Goal: Information Seeking & Learning: Find specific fact

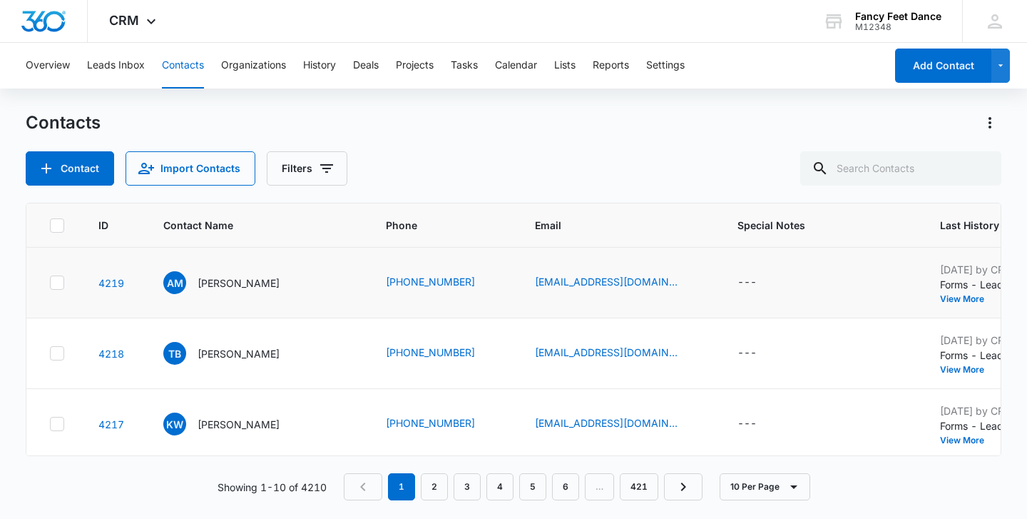
scroll to position [0, 11]
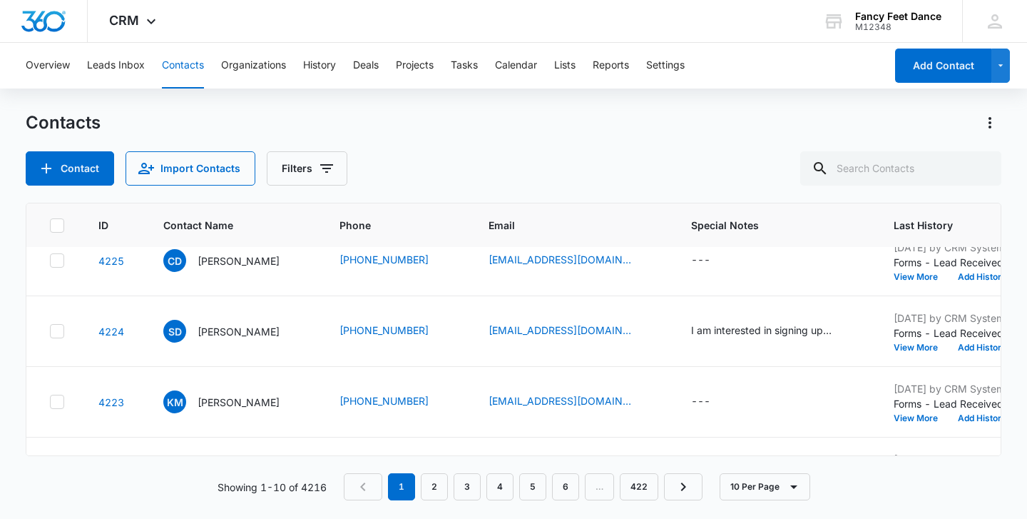
scroll to position [26, 0]
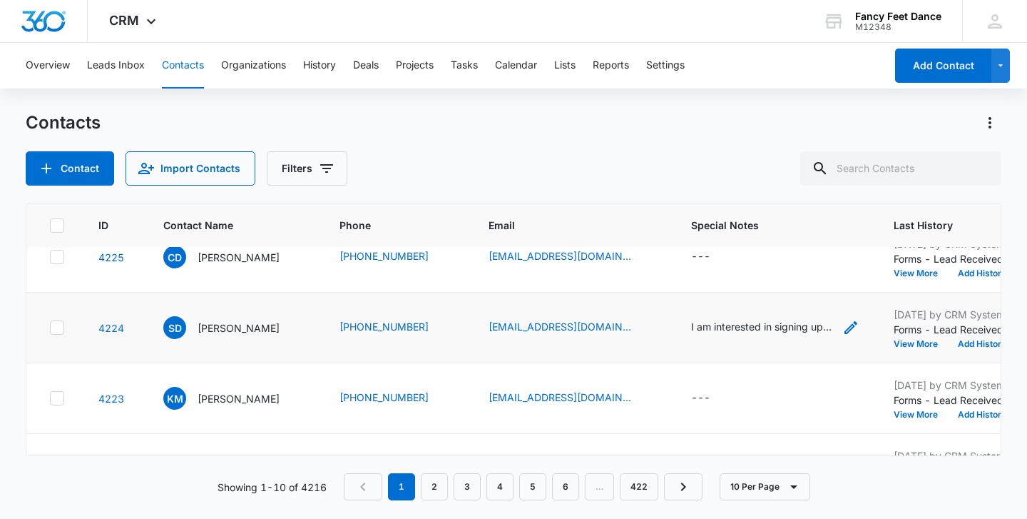
click at [692, 320] on div "I am interested in signing up my [DEMOGRAPHIC_DATA] daughter for the fall sessi…" at bounding box center [762, 326] width 143 height 15
click at [624, 174] on div "Contact Import Contacts Filters" at bounding box center [514, 168] width 976 height 34
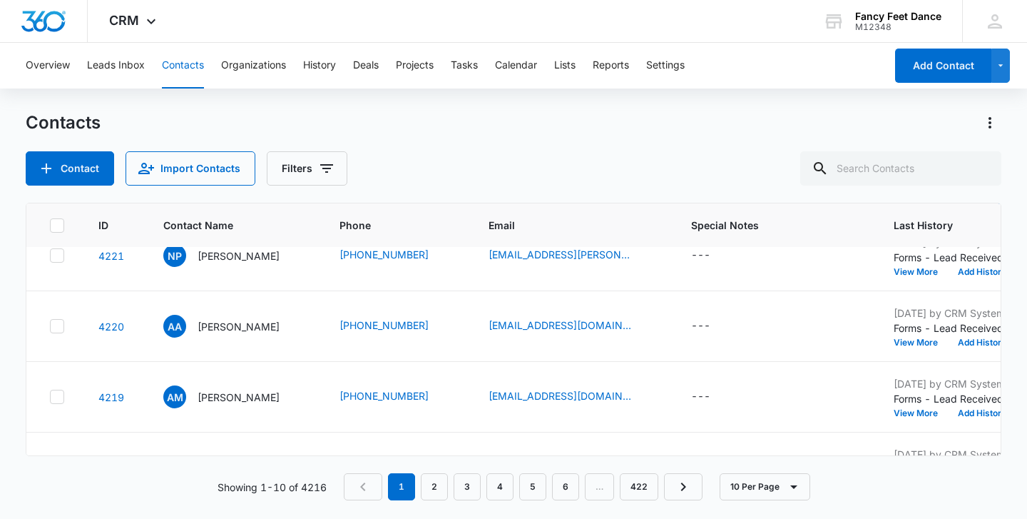
scroll to position [235, 0]
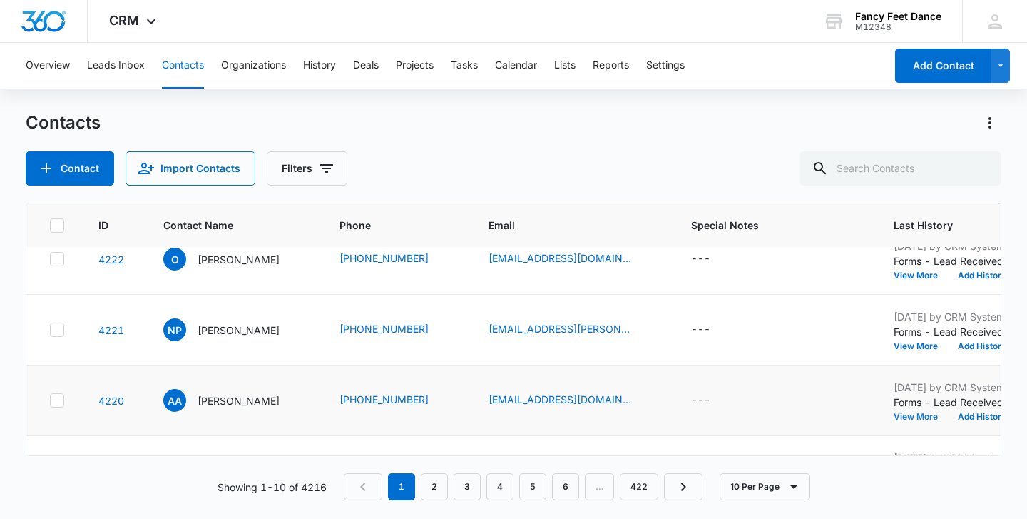
click at [895, 413] on button "View More" at bounding box center [921, 416] width 54 height 9
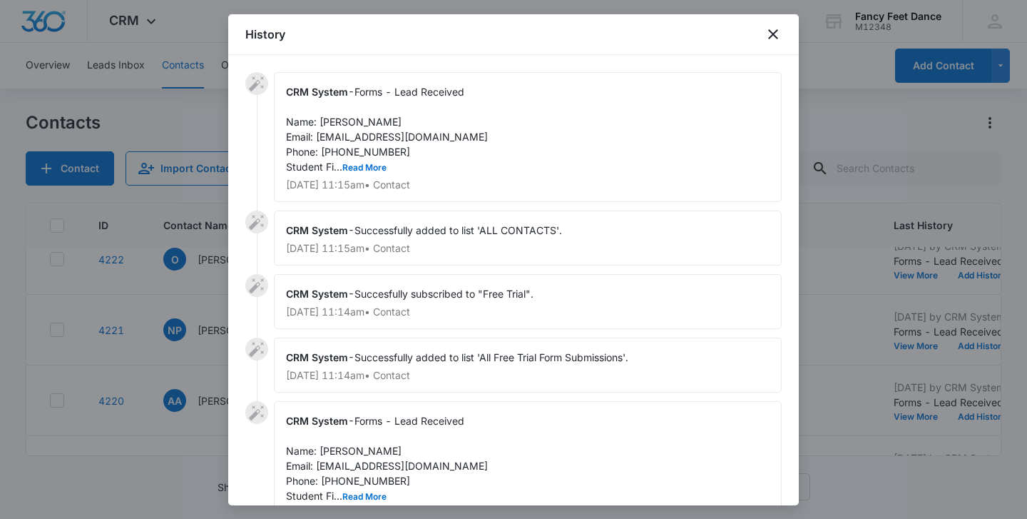
click at [367, 161] on span "Forms - Lead Received Name: [PERSON_NAME] Email: [EMAIL_ADDRESS][DOMAIN_NAME] P…" at bounding box center [387, 129] width 202 height 87
click at [367, 164] on button "Read More" at bounding box center [364, 167] width 44 height 9
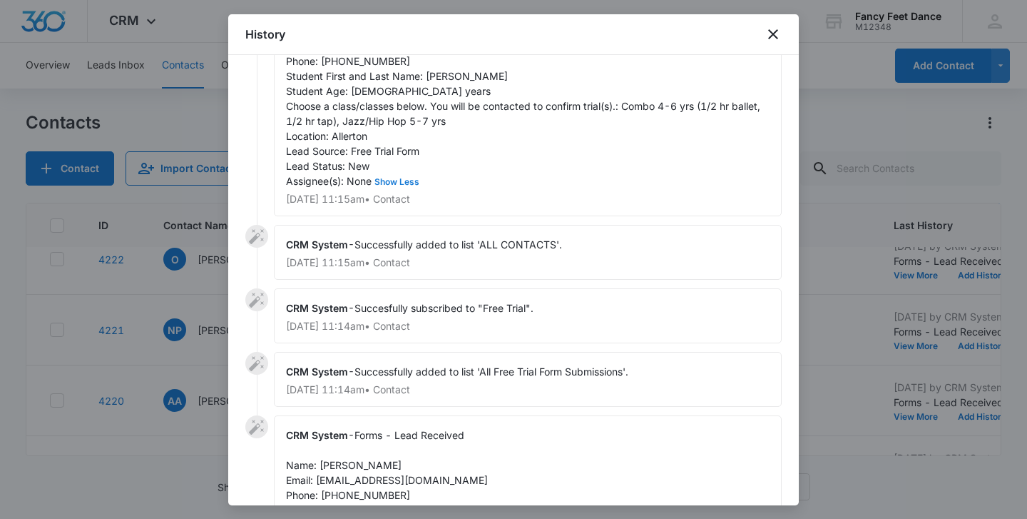
scroll to position [200, 0]
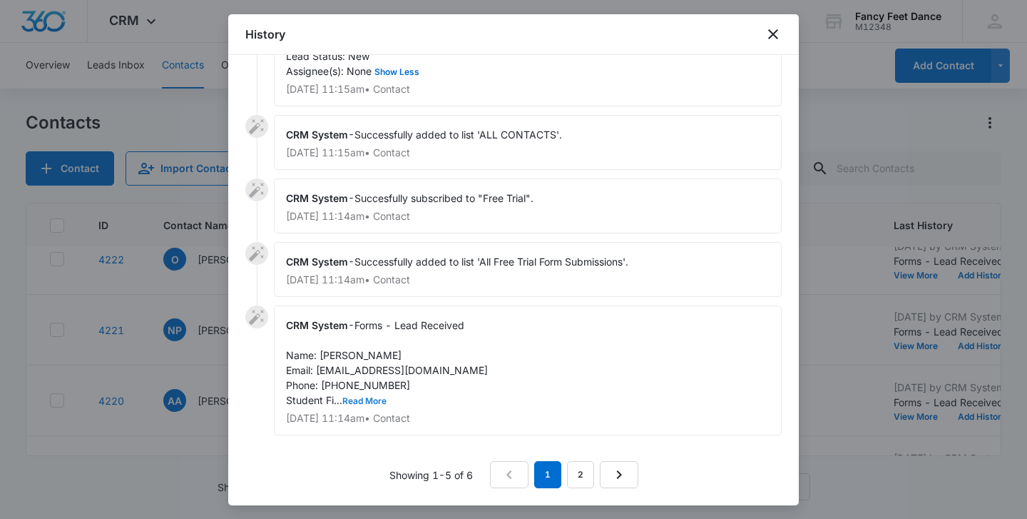
click at [370, 397] on button "Read More" at bounding box center [364, 401] width 44 height 9
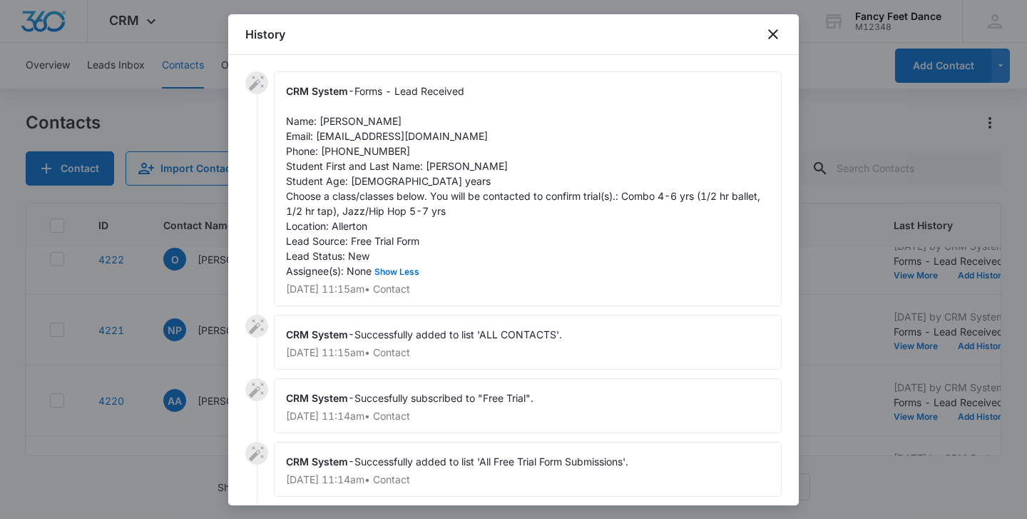
scroll to position [305, 0]
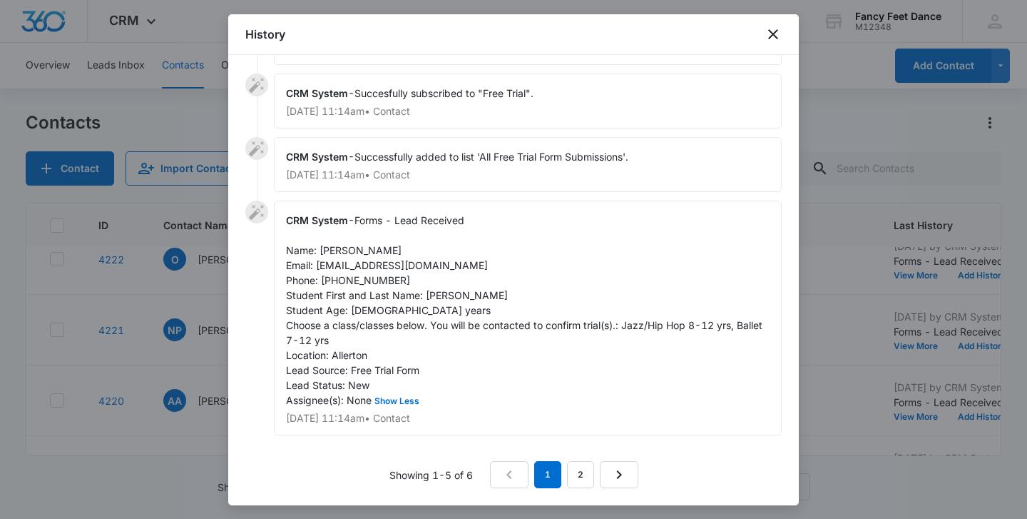
click at [437, 300] on span "Forms - Lead Received Name: [PERSON_NAME] Email: [EMAIL_ADDRESS][DOMAIN_NAME] P…" at bounding box center [525, 310] width 479 height 192
copy span "Alina"
click at [164, 319] on div at bounding box center [513, 259] width 1027 height 519
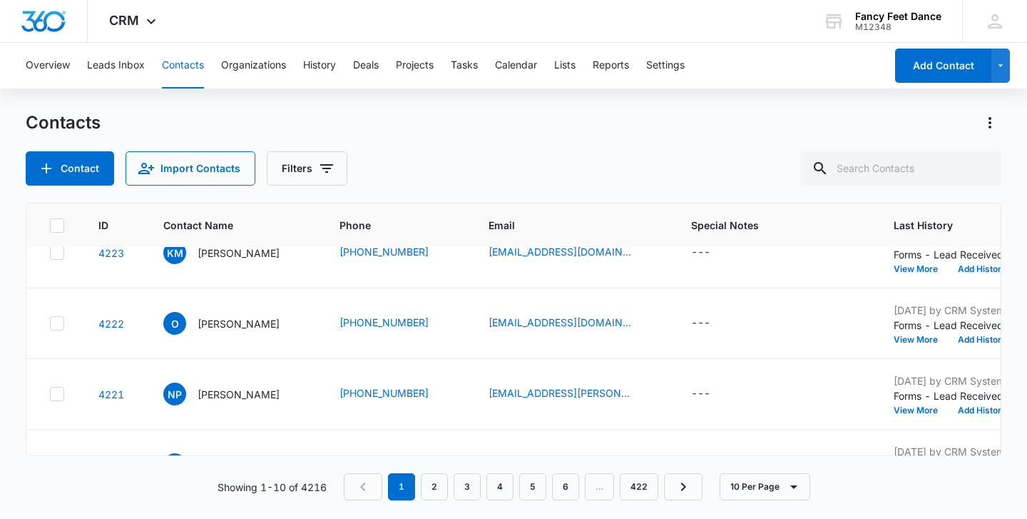
scroll to position [138, 0]
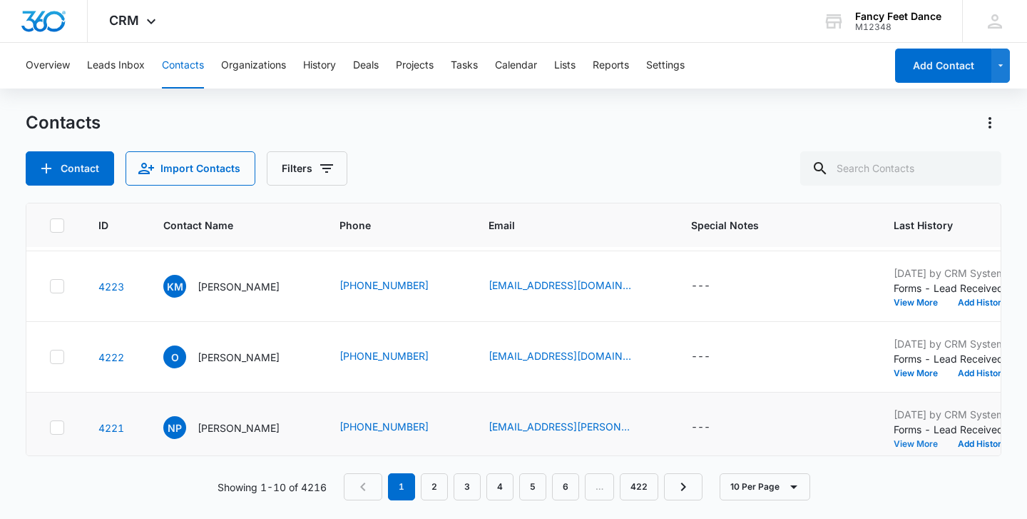
click at [919, 447] on button "View More" at bounding box center [921, 443] width 54 height 9
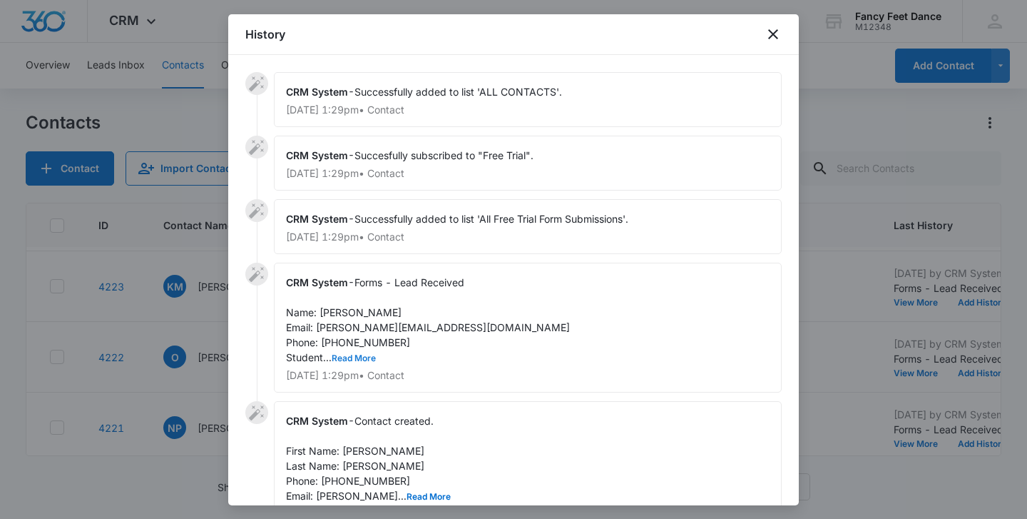
click at [355, 358] on button "Read More" at bounding box center [354, 358] width 44 height 9
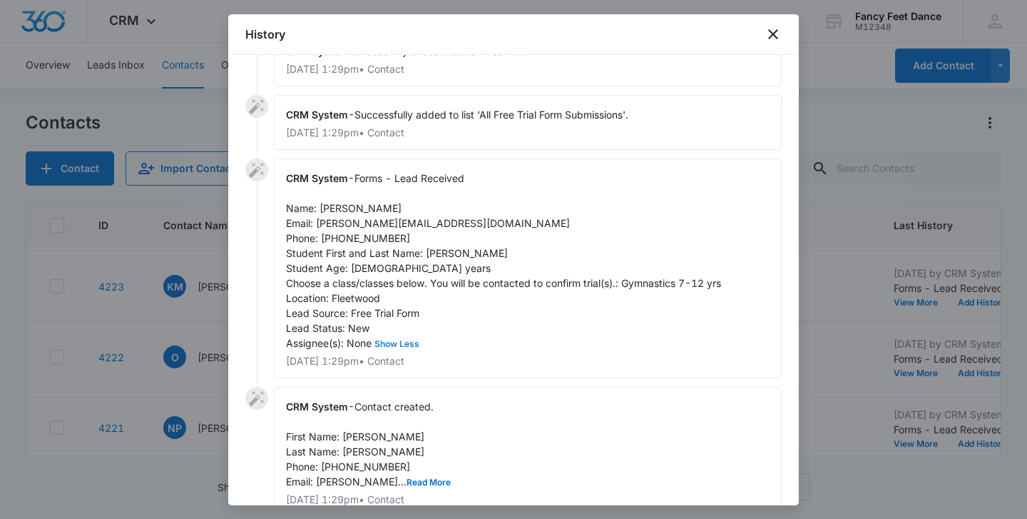
scroll to position [173, 0]
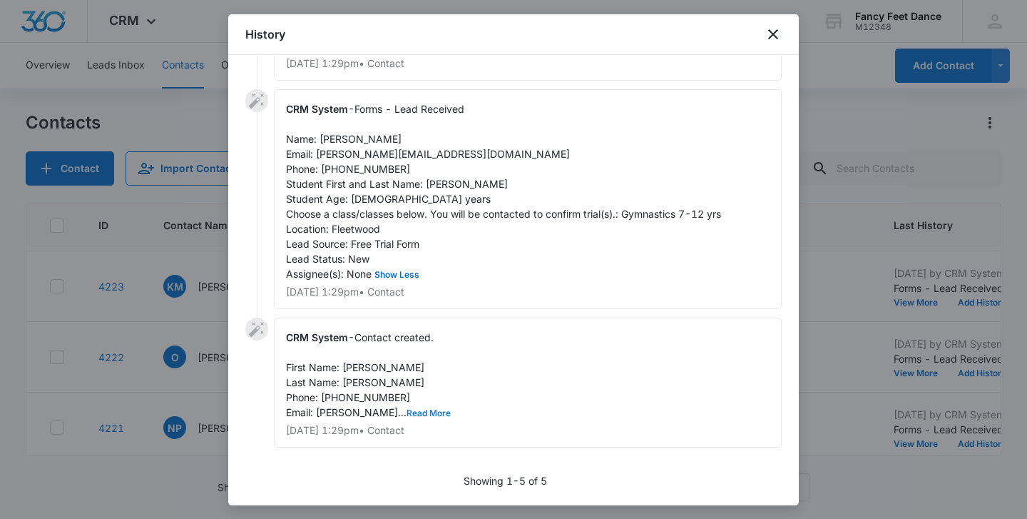
click at [451, 409] on button "Read More" at bounding box center [429, 413] width 44 height 9
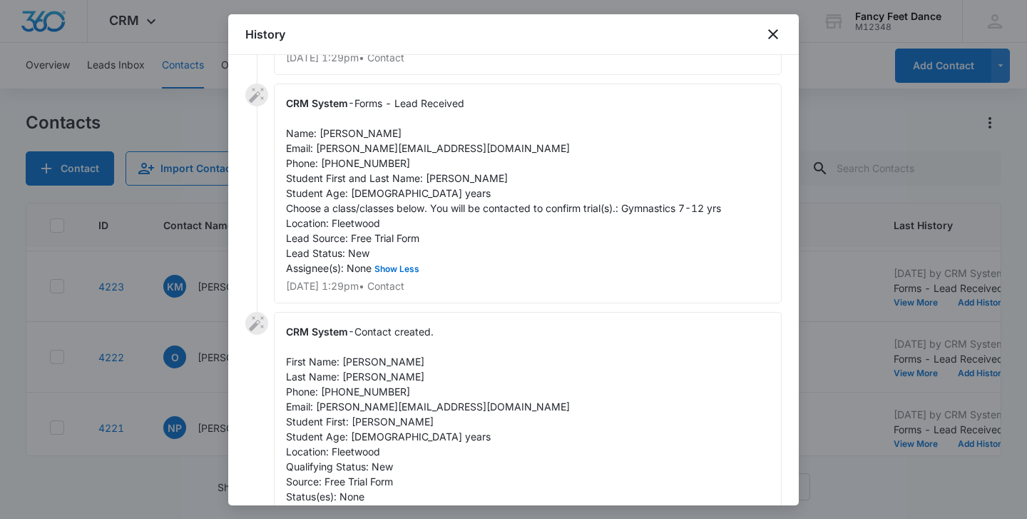
scroll to position [152, 0]
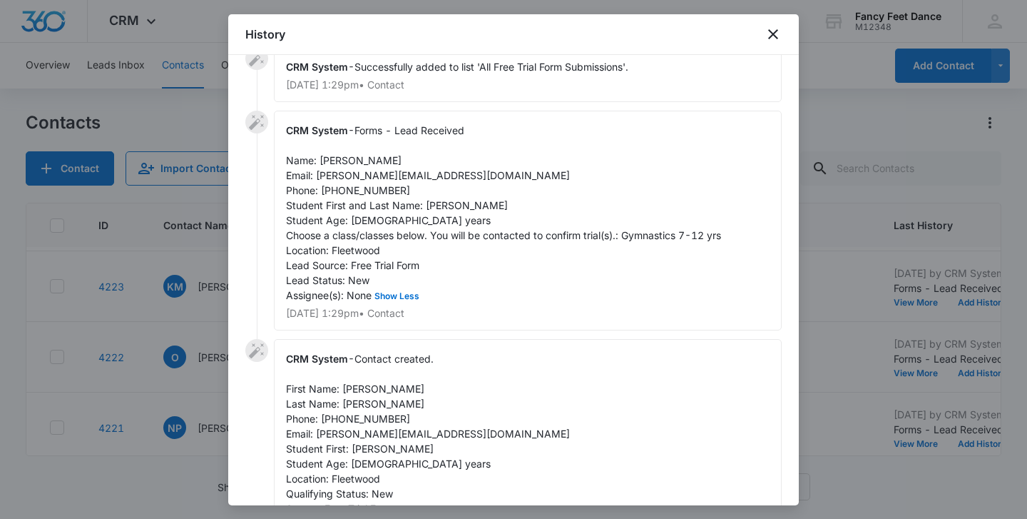
click at [424, 208] on span "Forms - Lead Received Name: [PERSON_NAME] Email: [PERSON_NAME][EMAIL_ADDRESS][D…" at bounding box center [503, 212] width 435 height 177
copy span "Eleni"
click at [179, 275] on div at bounding box center [513, 259] width 1027 height 519
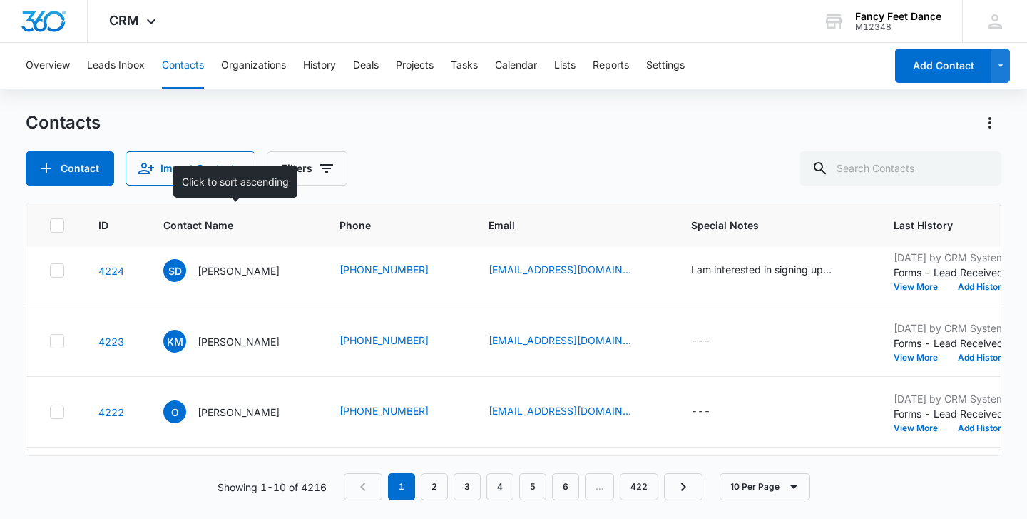
scroll to position [86, 0]
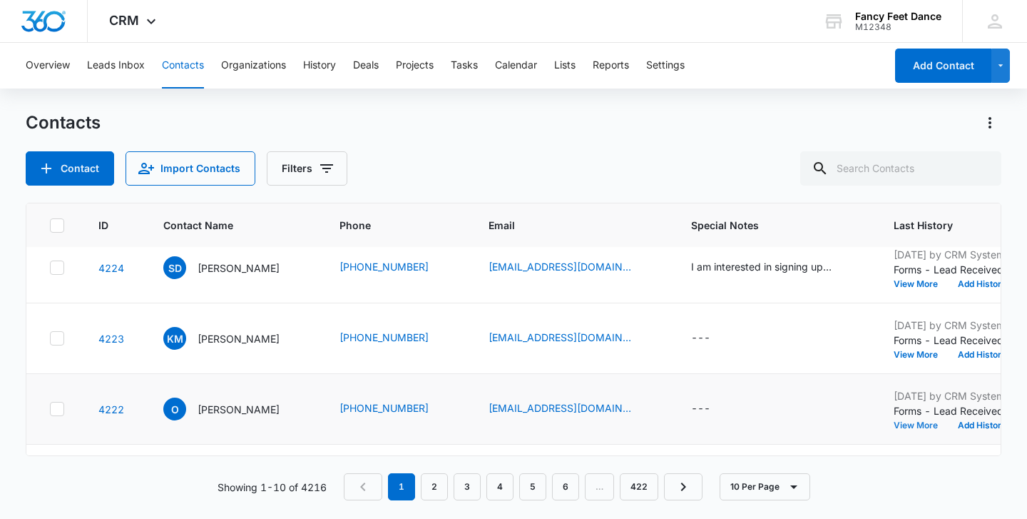
click at [901, 421] on button "View More" at bounding box center [921, 425] width 54 height 9
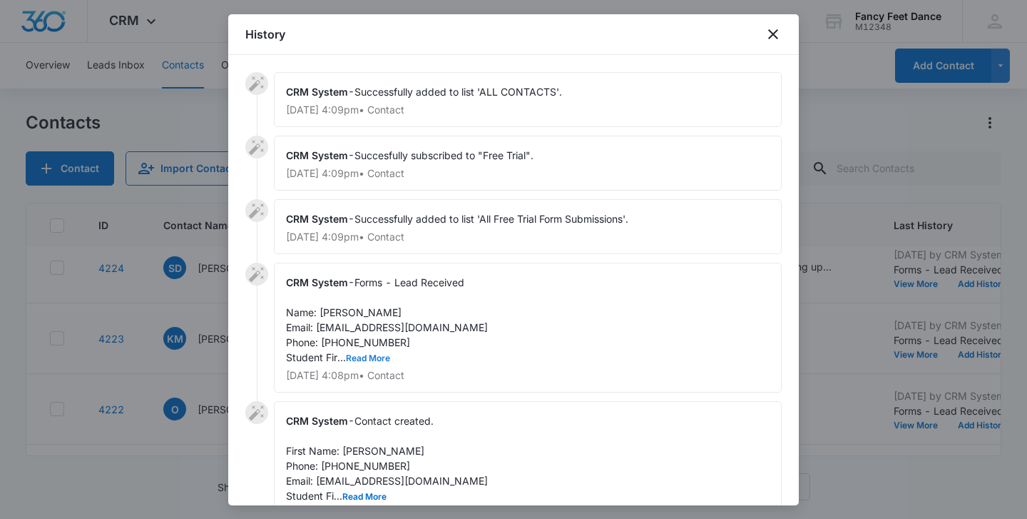
click at [365, 360] on button "Read More" at bounding box center [368, 358] width 44 height 9
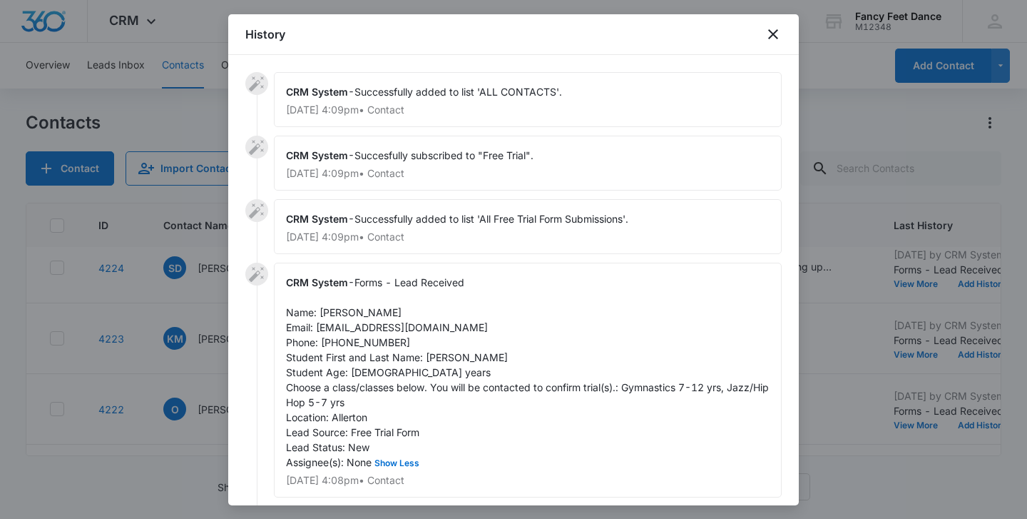
click at [440, 364] on div "CRM System - Forms - Lead Received Name: [PERSON_NAME] Email: [EMAIL_ADDRESS][D…" at bounding box center [528, 380] width 508 height 235
copy span "Niseiry"
click at [324, 317] on span "Forms - Lead Received Name: [PERSON_NAME] Email: [EMAIL_ADDRESS][DOMAIN_NAME] P…" at bounding box center [529, 372] width 486 height 192
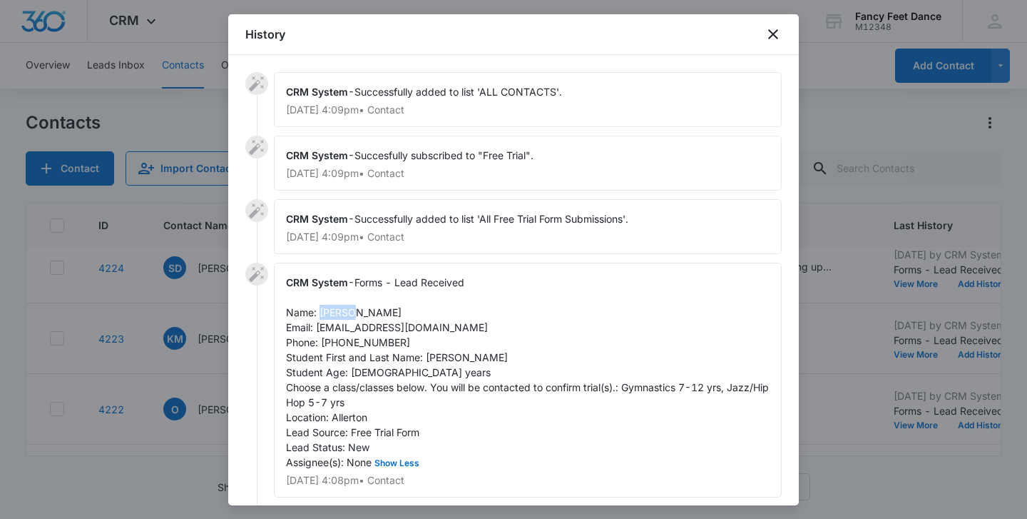
click at [324, 317] on span "Forms - Lead Received Name: [PERSON_NAME] Email: [EMAIL_ADDRESS][DOMAIN_NAME] P…" at bounding box center [529, 372] width 486 height 192
copy span "[PERSON_NAME]"
click at [367, 341] on span "Forms - Lead Received Name: [PERSON_NAME] Email: [EMAIL_ADDRESS][DOMAIN_NAME] P…" at bounding box center [529, 372] width 486 height 192
copy span "7574018185"
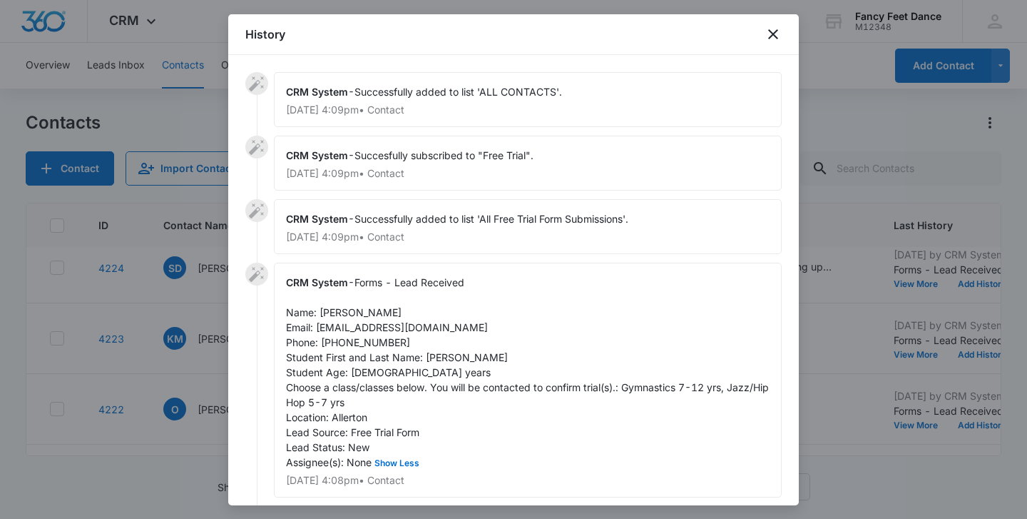
click at [201, 405] on div at bounding box center [513, 259] width 1027 height 519
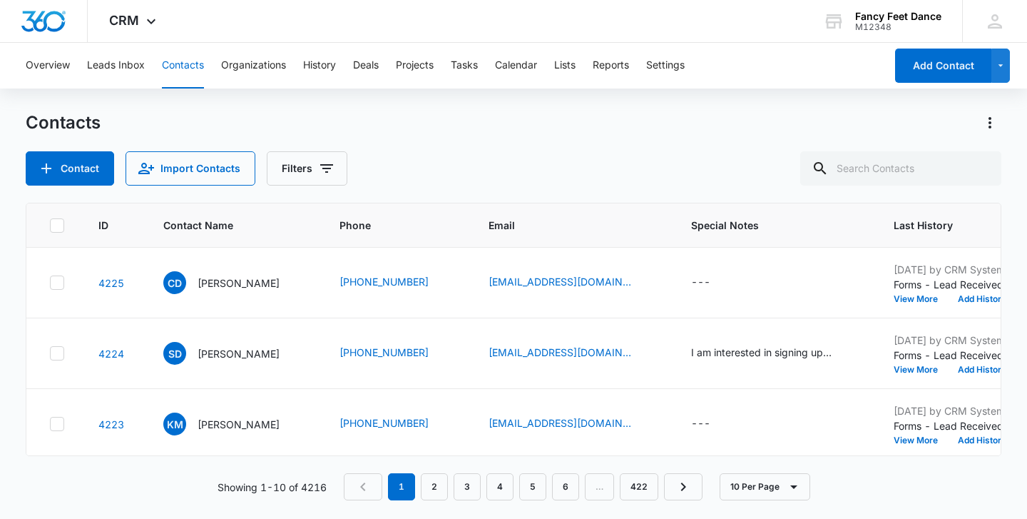
scroll to position [9, 0]
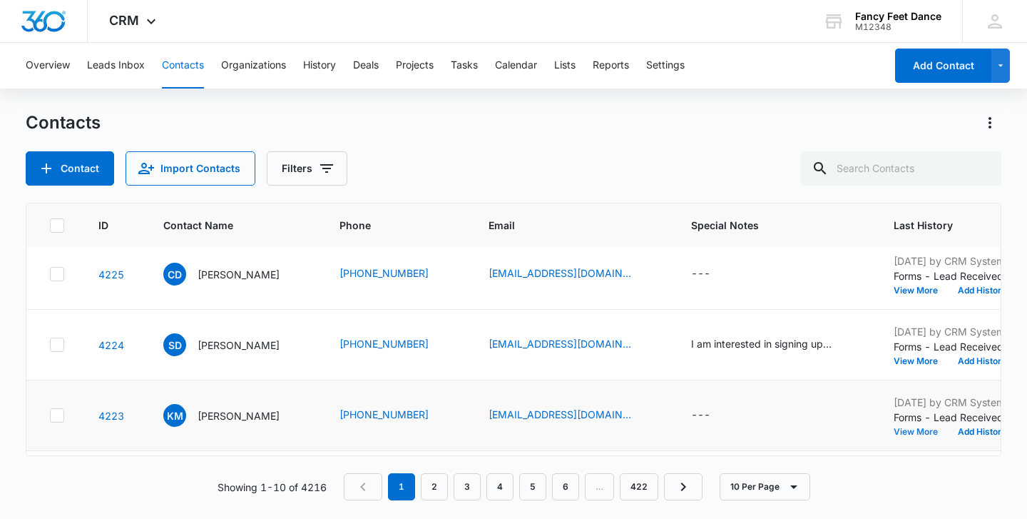
click at [904, 431] on button "View More" at bounding box center [921, 431] width 54 height 9
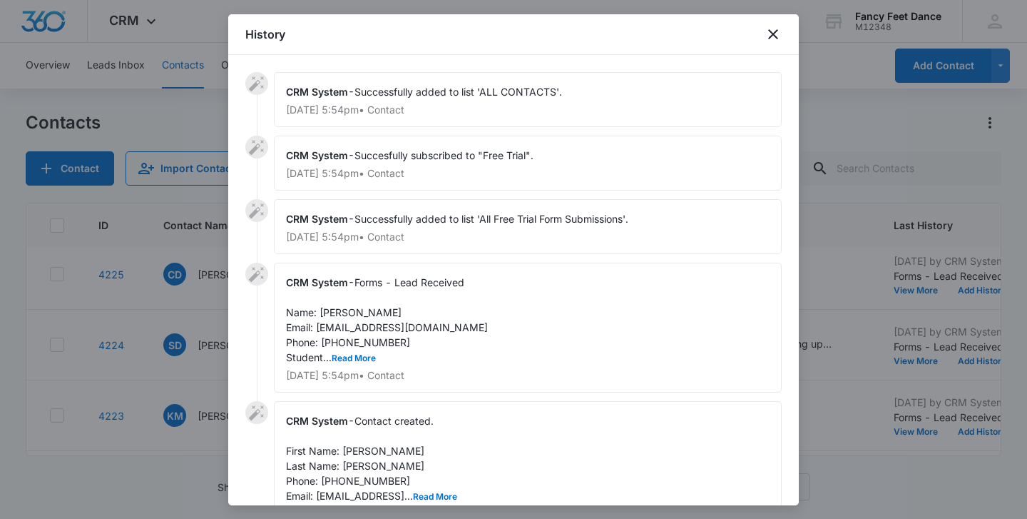
click at [354, 350] on div "CRM System - Forms - Lead Received Name: [PERSON_NAME] Email: [EMAIL_ADDRESS][D…" at bounding box center [528, 328] width 508 height 130
click at [354, 356] on button "Read More" at bounding box center [354, 358] width 44 height 9
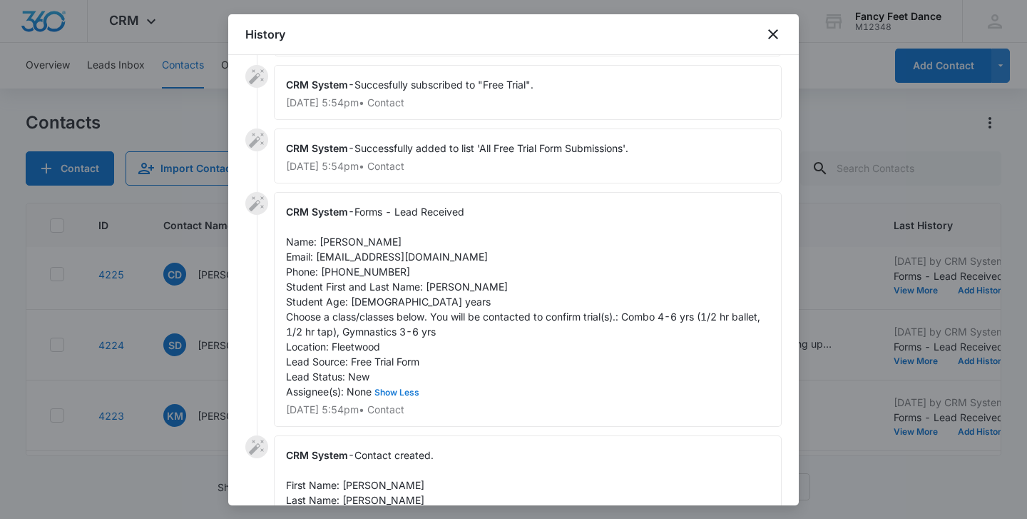
scroll to position [72, 0]
click at [436, 285] on span "Forms - Lead Received Name: [PERSON_NAME] Email: [EMAIL_ADDRESS][DOMAIN_NAME] P…" at bounding box center [524, 300] width 477 height 192
click at [436, 284] on span "Forms - Lead Received Name: [PERSON_NAME] Email: [EMAIL_ADDRESS][DOMAIN_NAME] P…" at bounding box center [524, 300] width 477 height 192
copy span "[PERSON_NAME]"
click at [345, 237] on span "Forms - Lead Received Name: [PERSON_NAME] Email: [EMAIL_ADDRESS][DOMAIN_NAME] P…" at bounding box center [524, 300] width 477 height 192
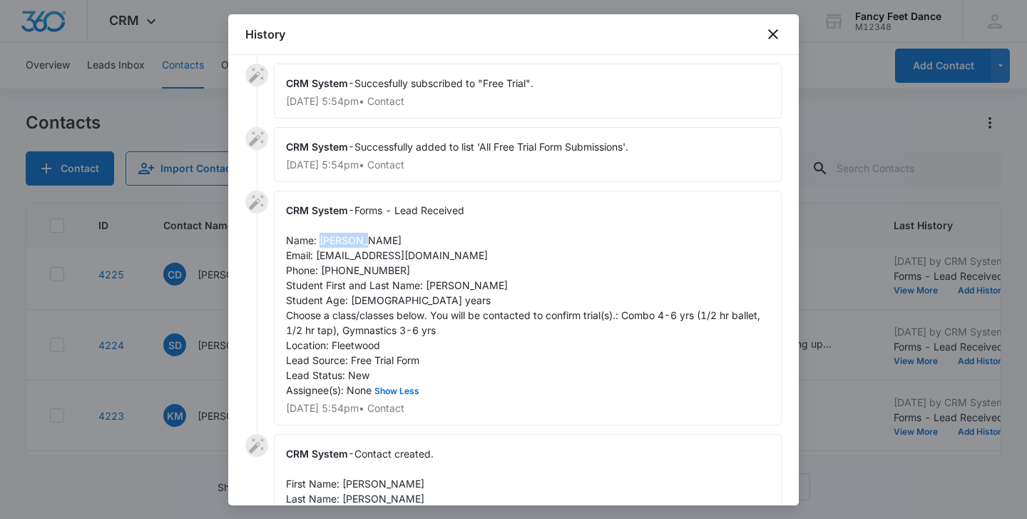
click at [345, 238] on span "Forms - Lead Received Name: [PERSON_NAME] Email: [EMAIL_ADDRESS][DOMAIN_NAME] P…" at bounding box center [524, 300] width 477 height 192
copy span "[PERSON_NAME]"
click at [375, 272] on span "Forms - Lead Received Name: [PERSON_NAME] Email: [EMAIL_ADDRESS][DOMAIN_NAME] P…" at bounding box center [524, 300] width 477 height 192
copy span "6462074065"
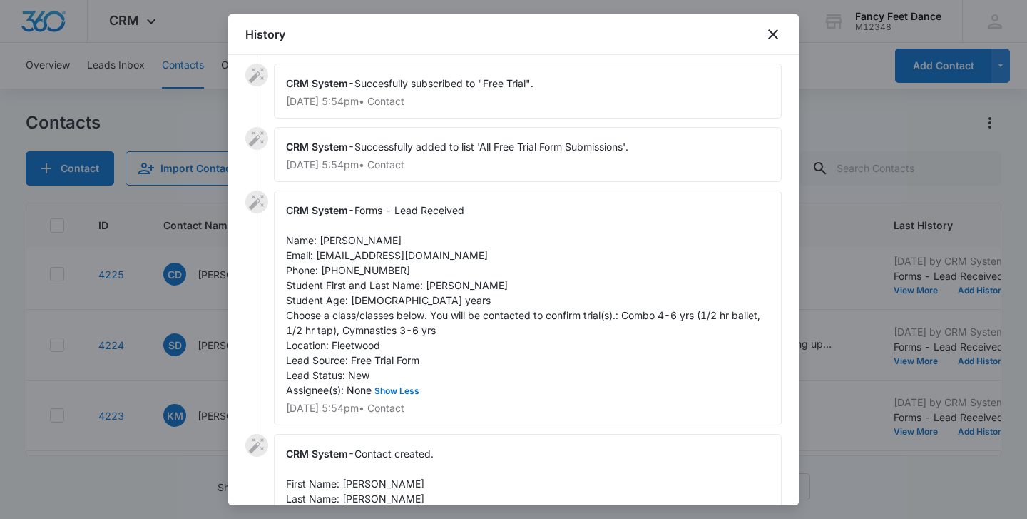
click at [190, 328] on div at bounding box center [513, 259] width 1027 height 519
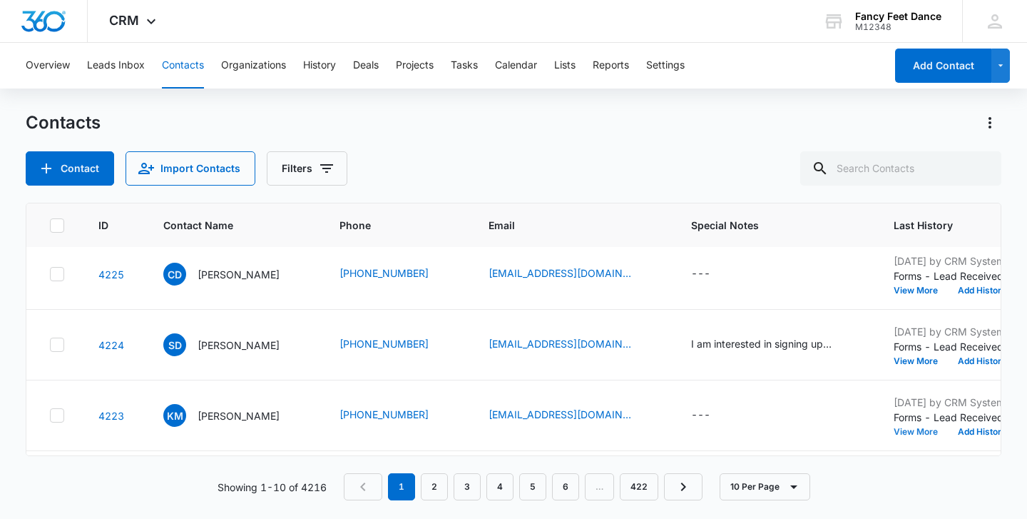
scroll to position [0, 0]
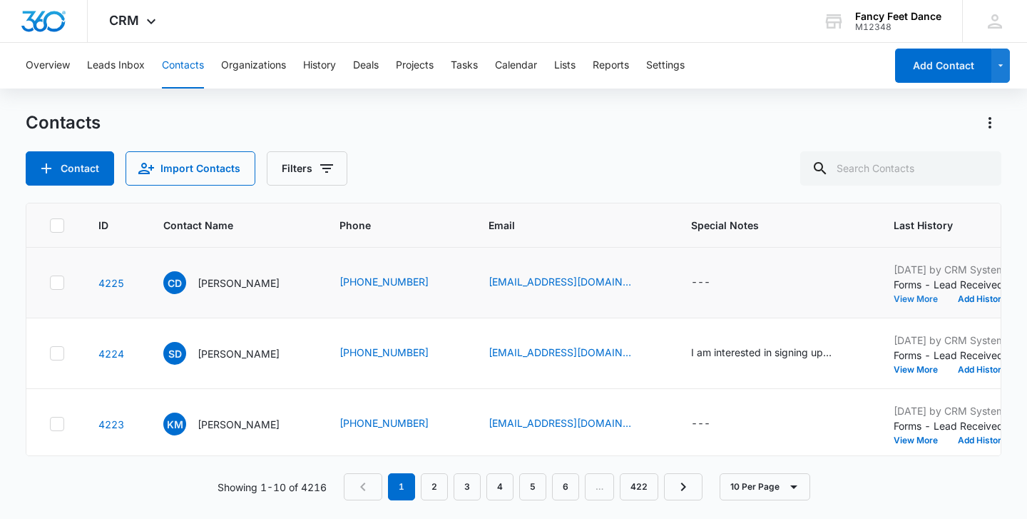
click at [916, 300] on button "View More" at bounding box center [921, 299] width 54 height 9
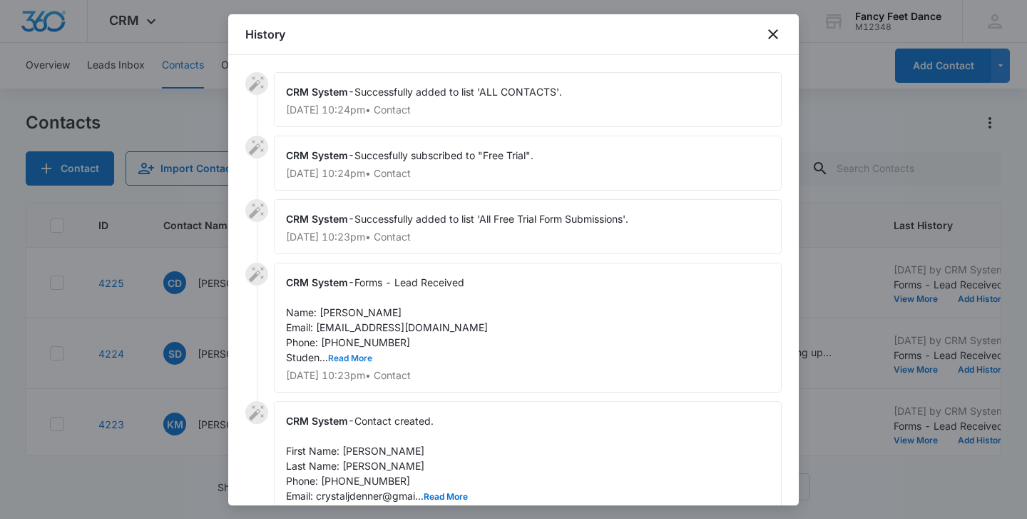
click at [362, 356] on button "Read More" at bounding box center [350, 358] width 44 height 9
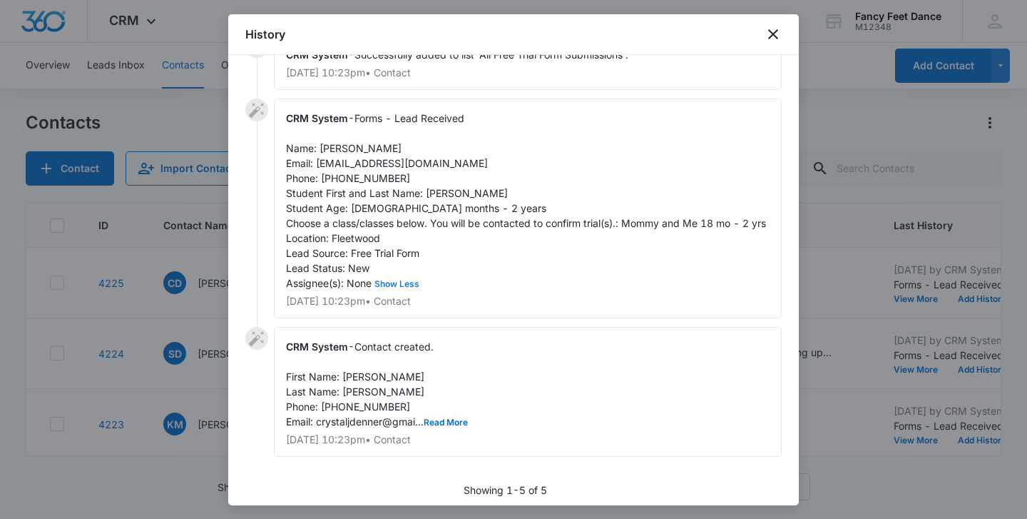
scroll to position [188, 0]
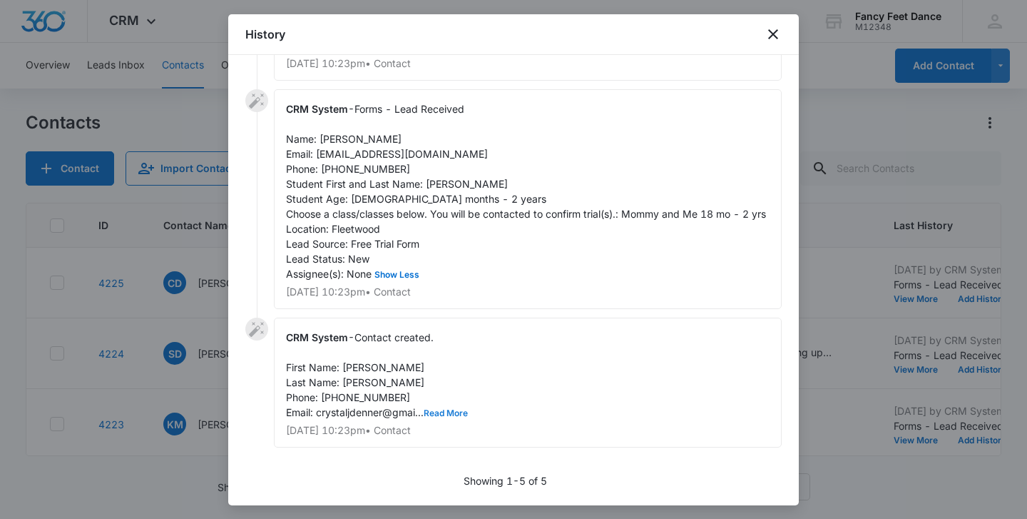
click at [436, 411] on button "Read More" at bounding box center [446, 413] width 44 height 9
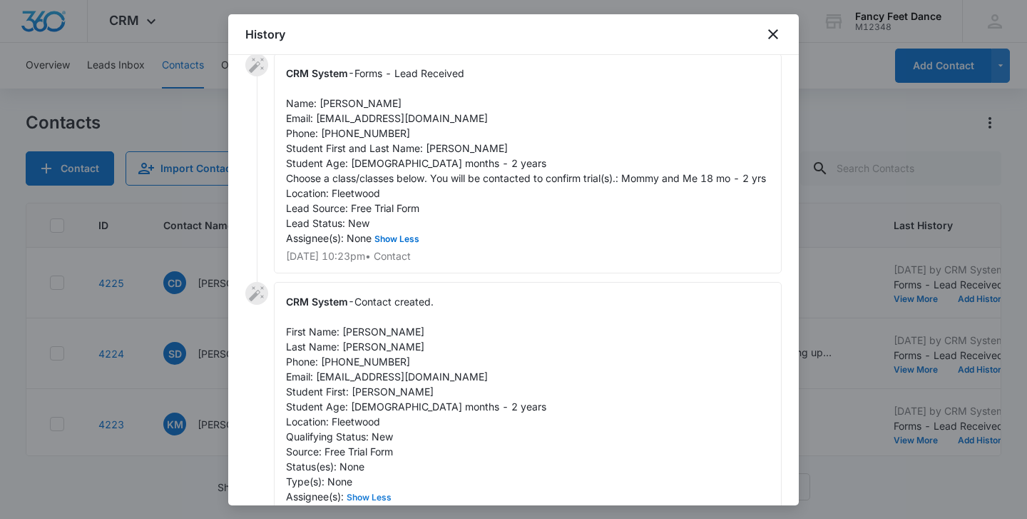
scroll to position [216, 0]
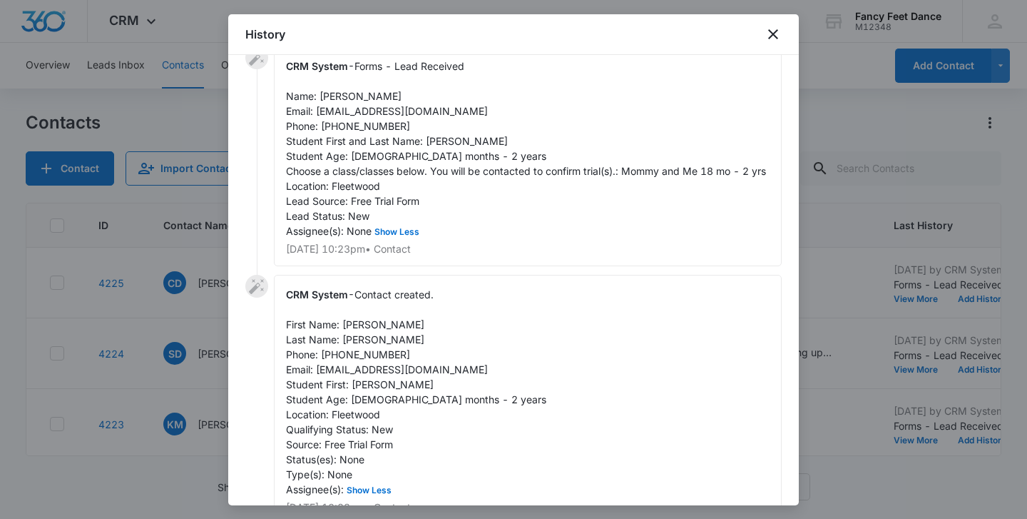
click at [435, 141] on span "Forms - Lead Received Name: [PERSON_NAME] Email: [EMAIL_ADDRESS][DOMAIN_NAME] P…" at bounding box center [526, 148] width 480 height 177
copy span "Mya"
click at [340, 103] on div "CRM System - Forms - Lead Received Name: [PERSON_NAME] Email: [EMAIL_ADDRESS][D…" at bounding box center [528, 156] width 508 height 220
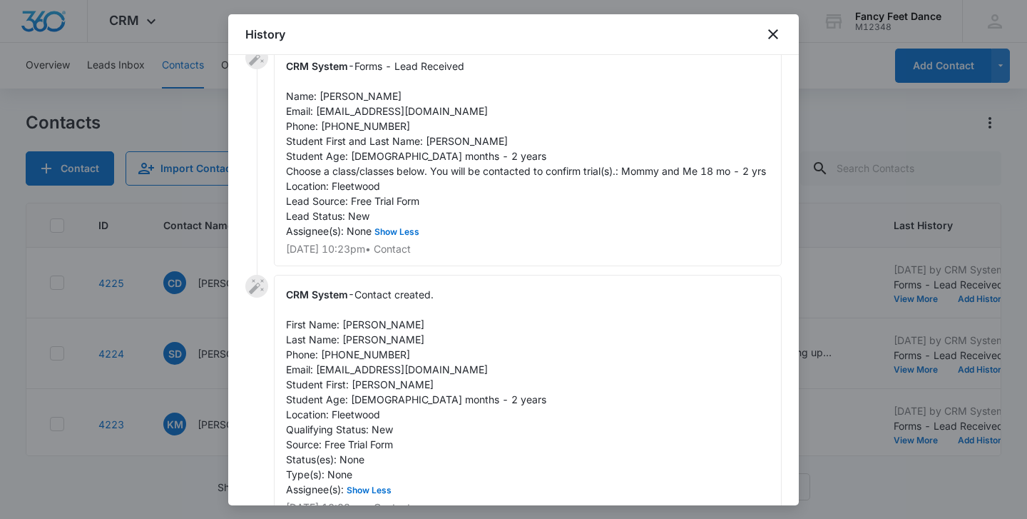
click at [357, 125] on span "Forms - Lead Received Name: [PERSON_NAME] Email: [EMAIL_ADDRESS][DOMAIN_NAME] P…" at bounding box center [526, 148] width 480 height 177
click at [238, 359] on div "CRM System - Successfully added to list 'ALL CONTACTS'. [DATE] 10:24pm • Contac…" at bounding box center [513, 280] width 571 height 450
click at [222, 359] on div at bounding box center [513, 259] width 1027 height 519
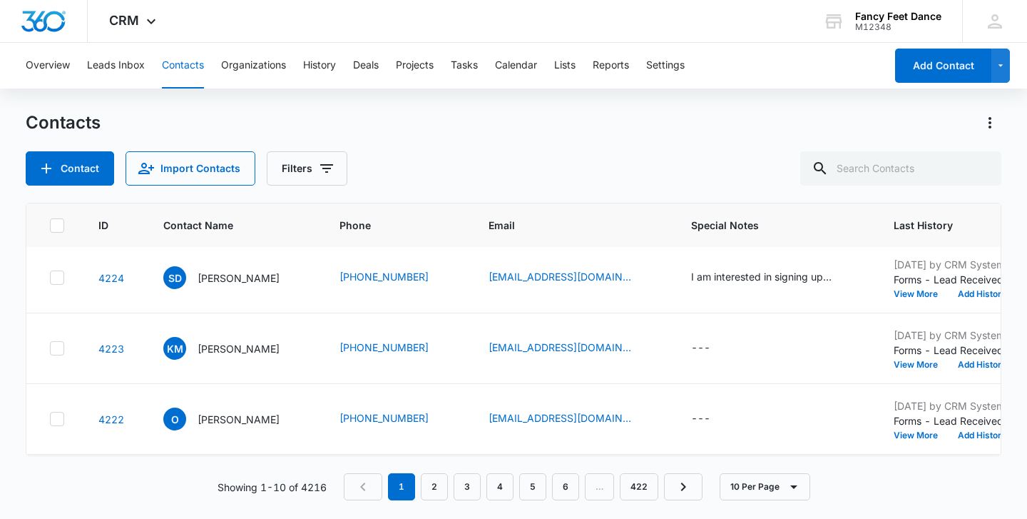
scroll to position [76, 3]
click at [895, 435] on button "View More" at bounding box center [918, 435] width 54 height 9
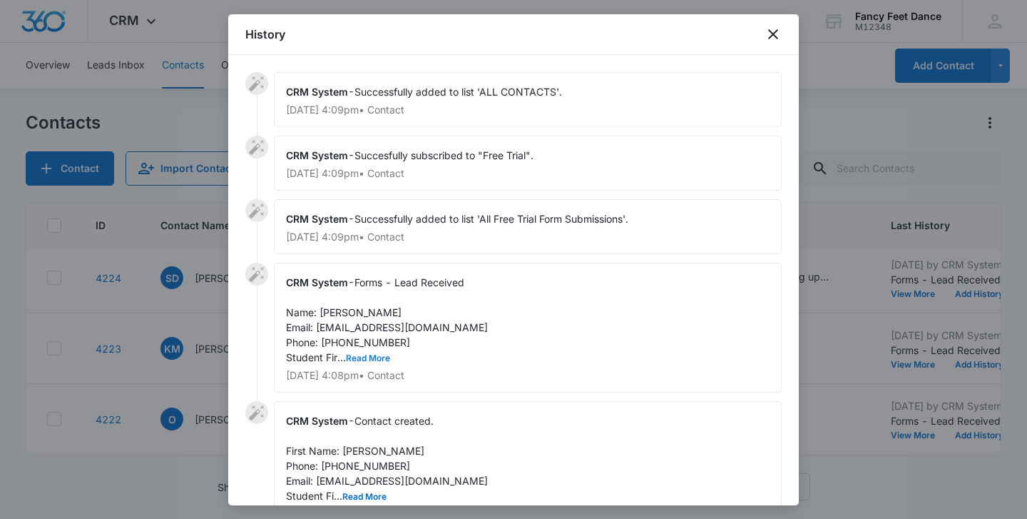
click at [364, 355] on button "Read More" at bounding box center [368, 358] width 44 height 9
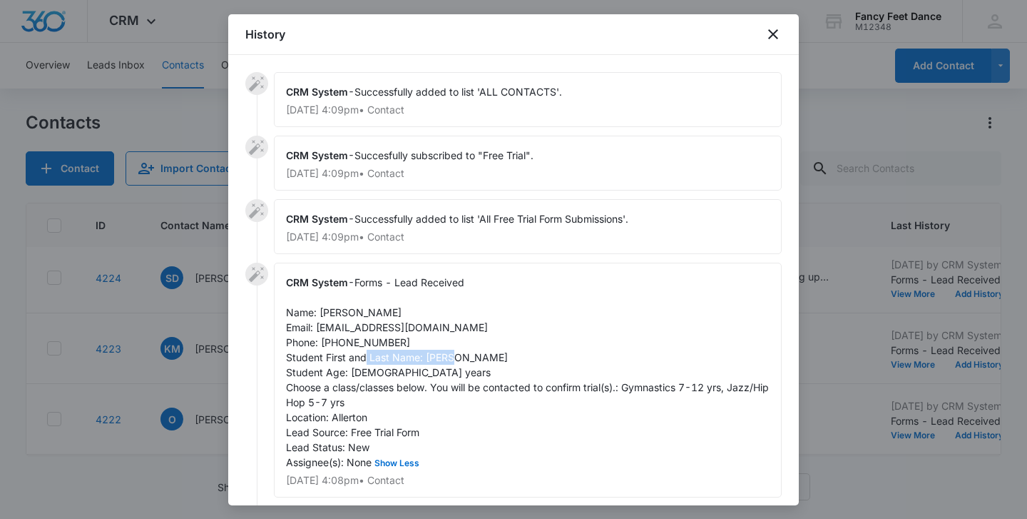
drag, startPoint x: 426, startPoint y: 356, endPoint x: 512, endPoint y: 353, distance: 86.4
click at [512, 353] on div "CRM System - Forms - Lead Received Name: [PERSON_NAME] Email: [EMAIL_ADDRESS][D…" at bounding box center [528, 380] width 508 height 235
click at [327, 315] on span "Forms - Lead Received Name: [PERSON_NAME] Email: [EMAIL_ADDRESS][DOMAIN_NAME] P…" at bounding box center [529, 372] width 486 height 192
click at [365, 344] on span "Forms - Lead Received Name: [PERSON_NAME] Email: [EMAIL_ADDRESS][DOMAIN_NAME] P…" at bounding box center [529, 372] width 486 height 192
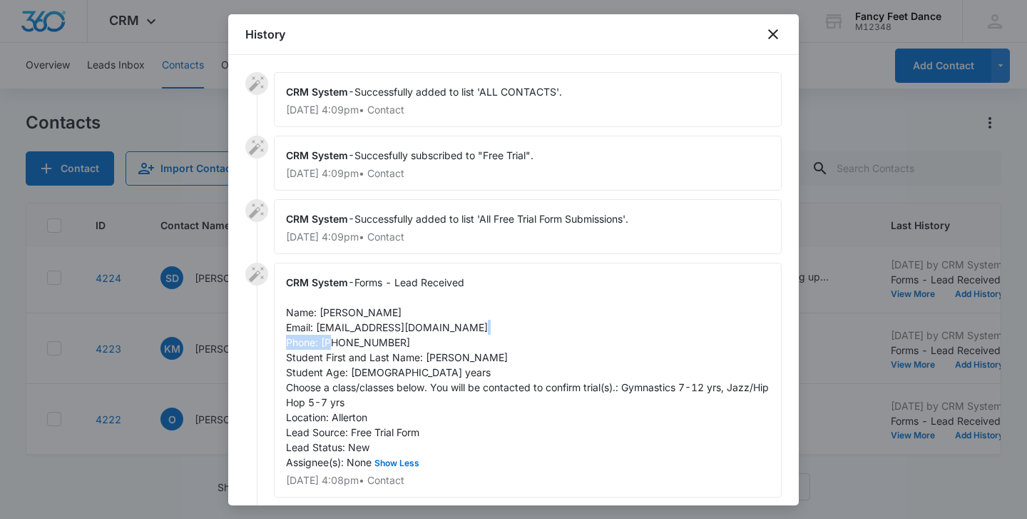
click at [365, 344] on span "Forms - Lead Received Name: [PERSON_NAME] Email: [EMAIL_ADDRESS][DOMAIN_NAME] P…" at bounding box center [529, 372] width 486 height 192
drag, startPoint x: 317, startPoint y: 328, endPoint x: 474, endPoint y: 320, distance: 157.2
click at [474, 320] on div "CRM System - Forms - Lead Received Name: [PERSON_NAME] Email: [EMAIL_ADDRESS][D…" at bounding box center [528, 380] width 508 height 235
click at [487, 361] on span "Forms - Lead Received Name: [PERSON_NAME] Email: [EMAIL_ADDRESS][DOMAIN_NAME] P…" at bounding box center [529, 372] width 486 height 192
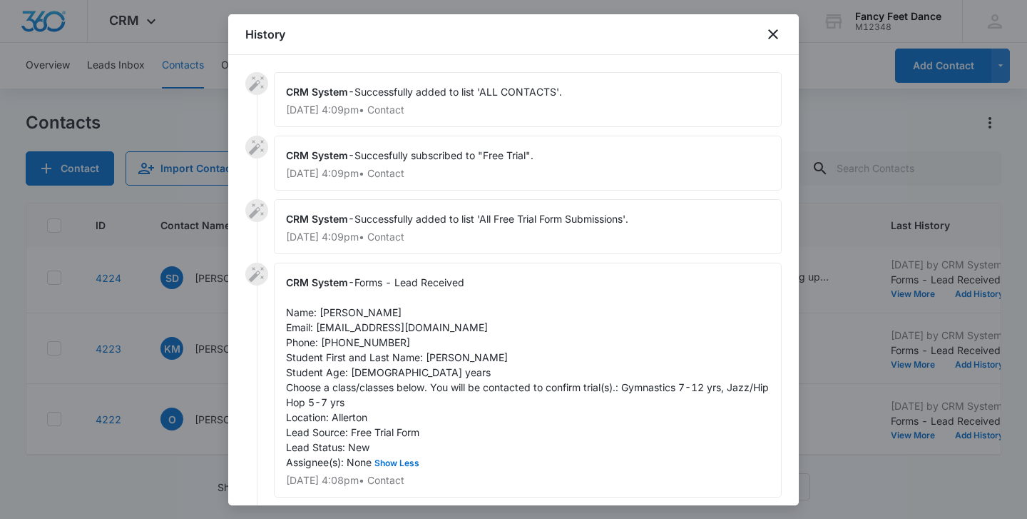
click at [342, 313] on span "Forms - Lead Received Name: [PERSON_NAME] Email: [EMAIL_ADDRESS][DOMAIN_NAME] P…" at bounding box center [529, 372] width 486 height 192
click at [449, 358] on span "Forms - Lead Received Name: [PERSON_NAME] Email: [EMAIL_ADDRESS][DOMAIN_NAME] P…" at bounding box center [529, 372] width 486 height 192
click at [350, 344] on span "Forms - Lead Received Name: [PERSON_NAME] Email: [EMAIL_ADDRESS][DOMAIN_NAME] P…" at bounding box center [529, 372] width 486 height 192
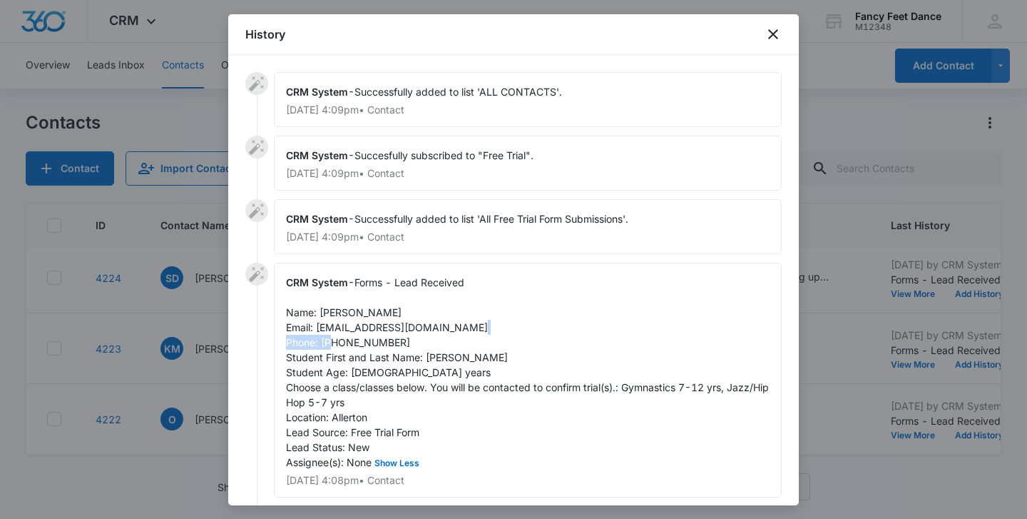
click at [350, 344] on span "Forms - Lead Received Name: [PERSON_NAME] Email: [EMAIL_ADDRESS][DOMAIN_NAME] P…" at bounding box center [529, 372] width 486 height 192
click at [189, 394] on div at bounding box center [513, 259] width 1027 height 519
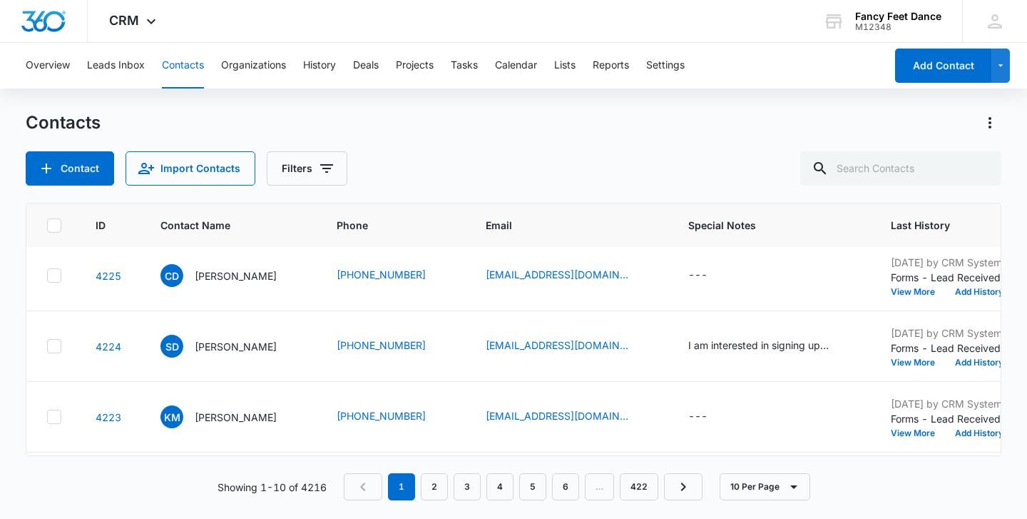
scroll to position [6, 3]
click at [905, 433] on button "View More" at bounding box center [918, 433] width 54 height 9
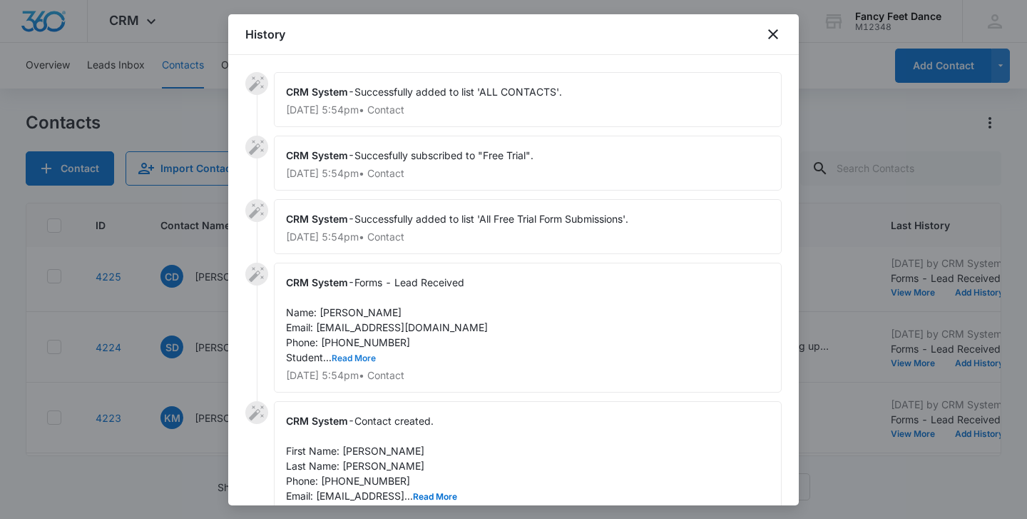
click at [360, 360] on button "Read More" at bounding box center [354, 358] width 44 height 9
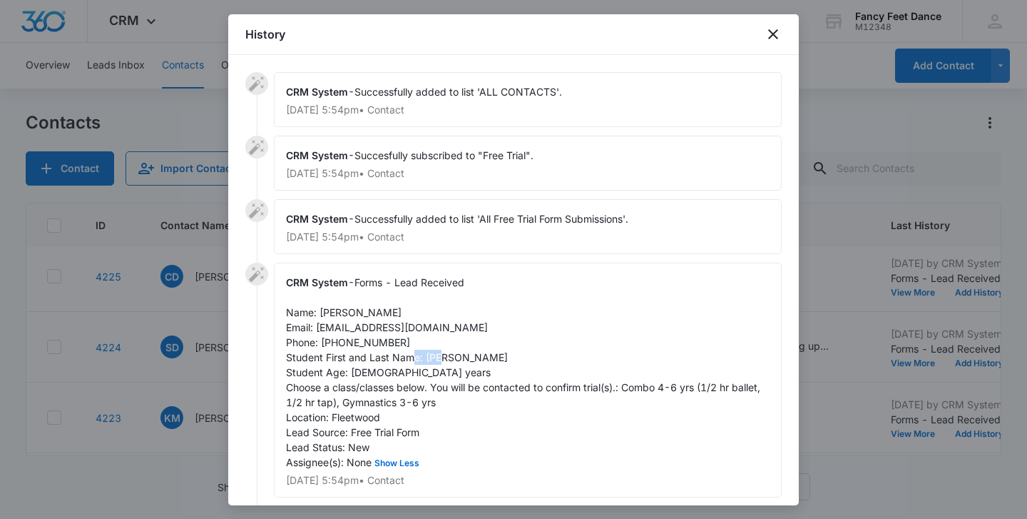
drag, startPoint x: 449, startPoint y: 357, endPoint x: 494, endPoint y: 353, distance: 45.1
click at [494, 353] on div "CRM System - Forms - Lead Received Name: [PERSON_NAME] Email: [EMAIL_ADDRESS][D…" at bounding box center [528, 380] width 508 height 235
drag, startPoint x: 316, startPoint y: 327, endPoint x: 446, endPoint y: 324, distance: 129.9
click at [446, 325] on div "CRM System - Forms - Lead Received Name: [PERSON_NAME] Email: [EMAIL_ADDRESS][D…" at bounding box center [528, 380] width 508 height 235
click at [330, 314] on span "Forms - Lead Received Name: [PERSON_NAME] Email: [EMAIL_ADDRESS][DOMAIN_NAME] P…" at bounding box center [524, 372] width 477 height 192
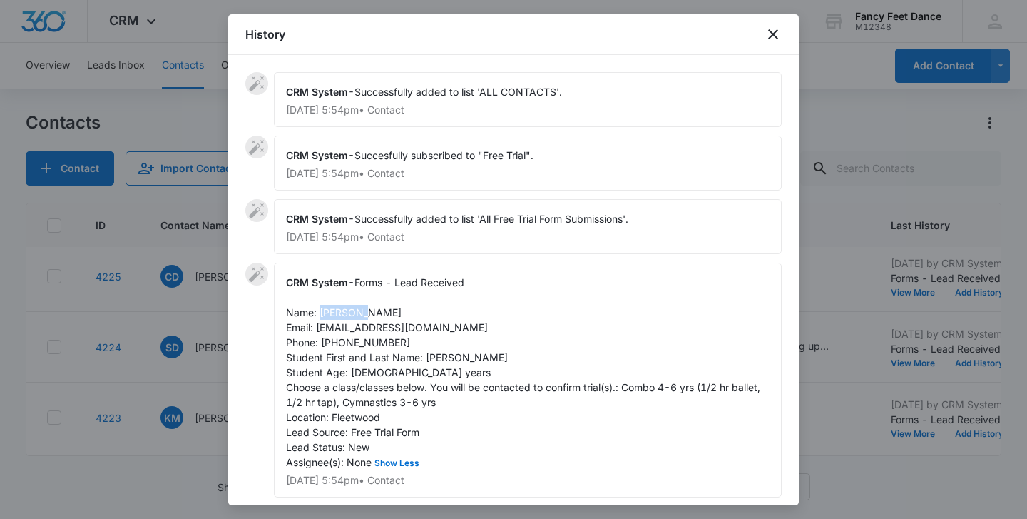
click at [330, 313] on span "Forms - Lead Received Name: [PERSON_NAME] Email: [EMAIL_ADDRESS][DOMAIN_NAME] P…" at bounding box center [524, 372] width 477 height 192
click at [437, 362] on span "Forms - Lead Received Name: [PERSON_NAME] Email: [EMAIL_ADDRESS][DOMAIN_NAME] P…" at bounding box center [524, 372] width 477 height 192
click at [336, 342] on span "Forms - Lead Received Name: [PERSON_NAME] Email: [EMAIL_ADDRESS][DOMAIN_NAME] P…" at bounding box center [524, 372] width 477 height 192
